Goal: Navigation & Orientation: Find specific page/section

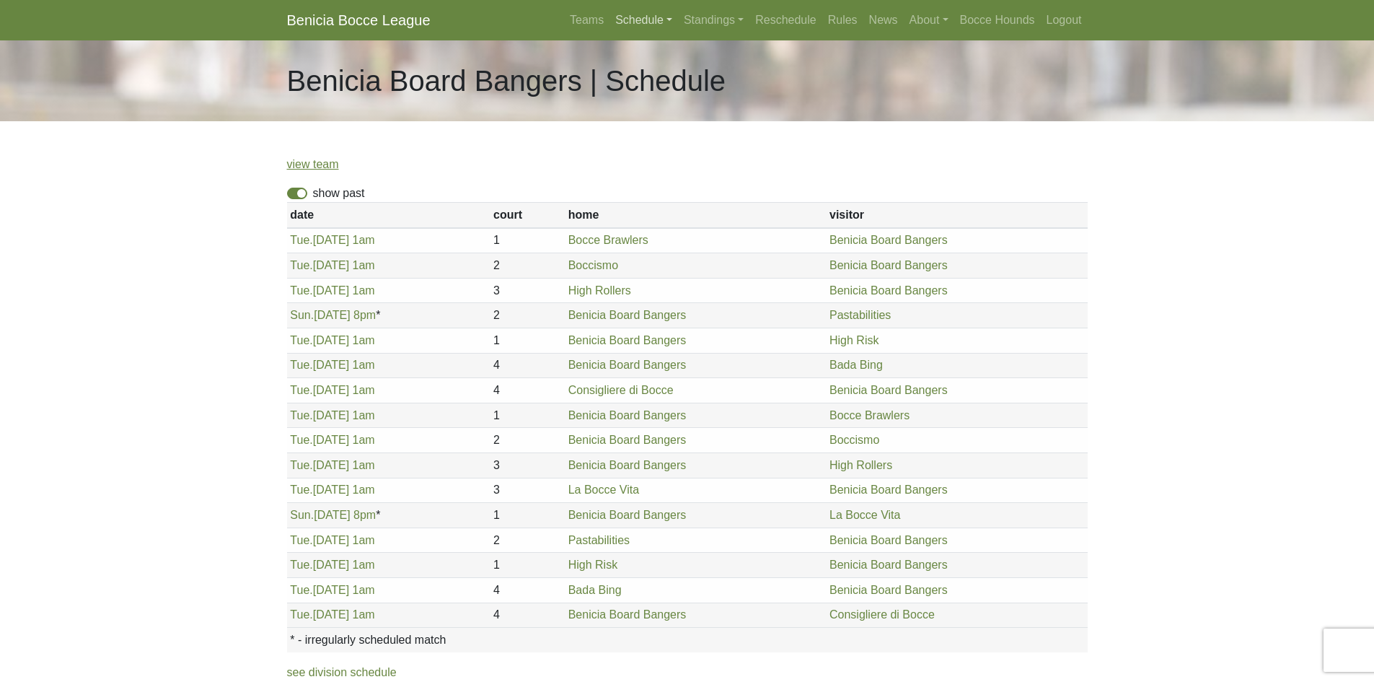
click at [649, 19] on link "Schedule" at bounding box center [644, 20] width 69 height 29
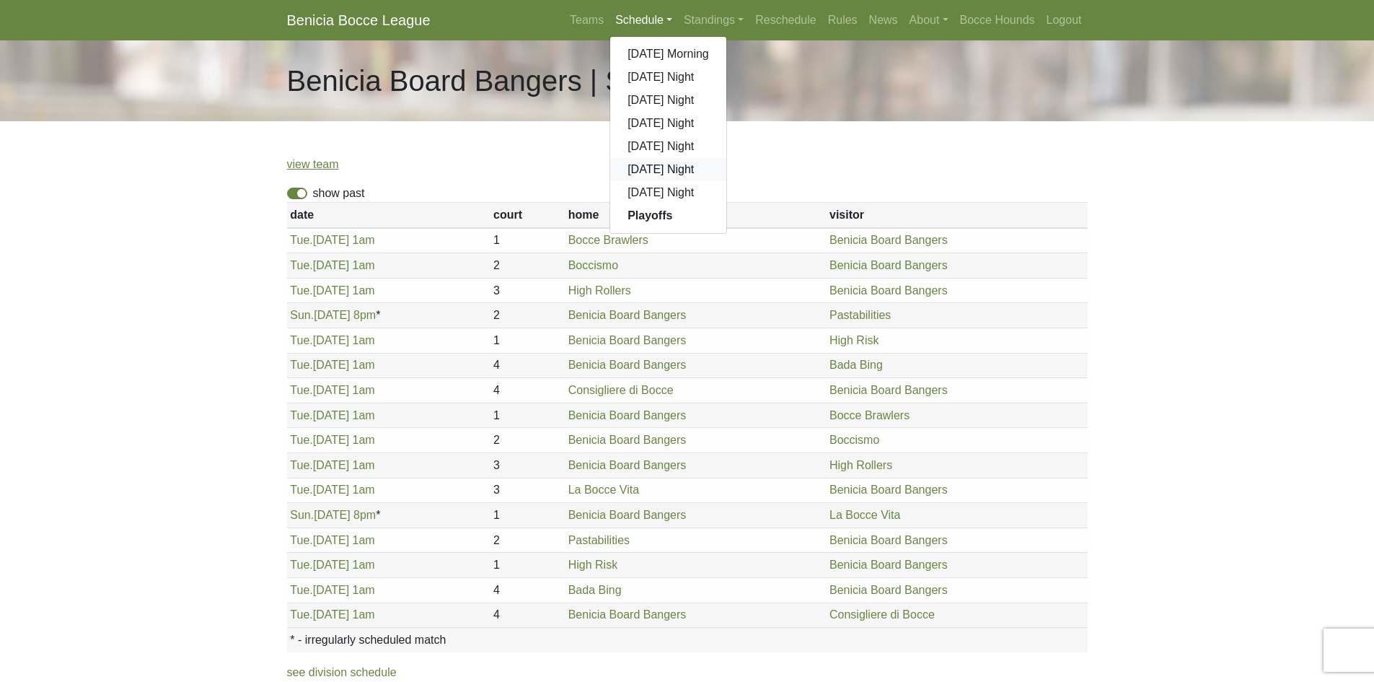
click at [664, 162] on link "[DATE] Night" at bounding box center [668, 169] width 116 height 23
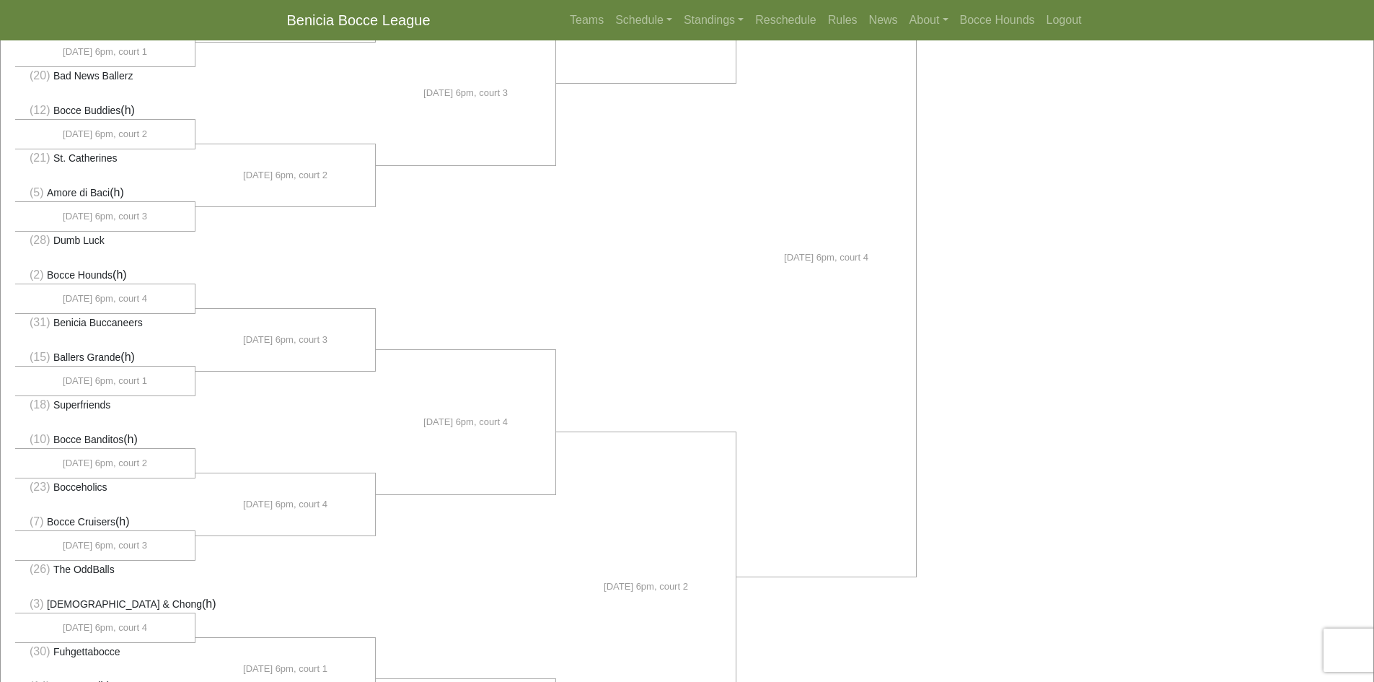
scroll to position [577, 0]
